Goal: Task Accomplishment & Management: Complete application form

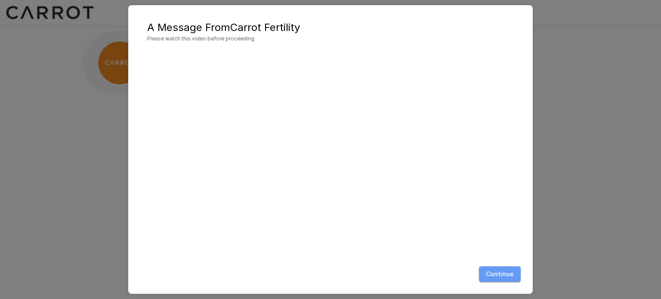
click at [514, 273] on button "Continue" at bounding box center [500, 274] width 42 height 16
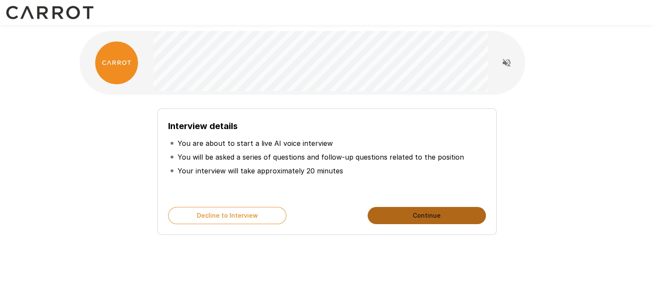
click at [433, 215] on button "Continue" at bounding box center [427, 215] width 118 height 17
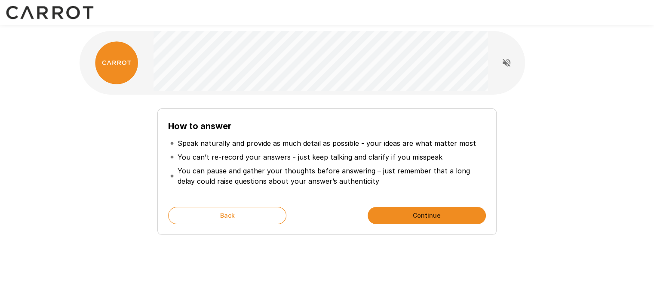
click at [298, 176] on p "You can pause and gather your thoughts before answering – just remember that a …" at bounding box center [331, 176] width 306 height 21
click at [392, 216] on button "Continue" at bounding box center [427, 215] width 118 height 17
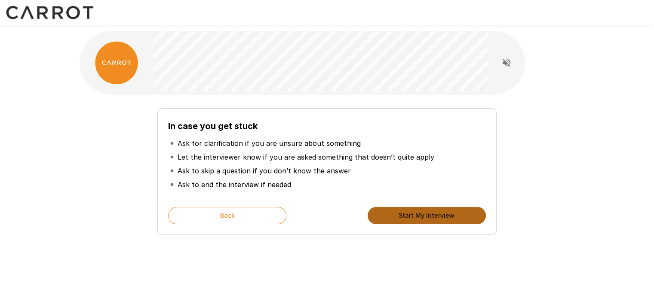
click at [403, 218] on button "Start My Interview" at bounding box center [427, 215] width 118 height 17
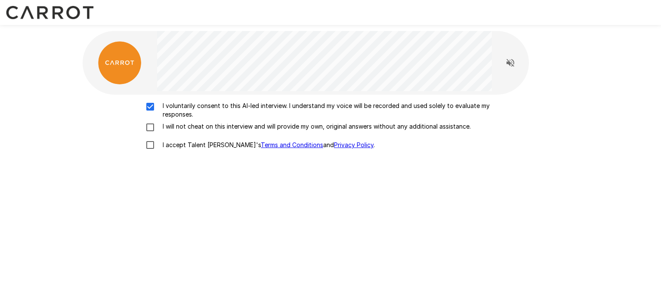
click at [165, 129] on p "I will not cheat on this interview and will provide my own, original answers wi…" at bounding box center [314, 126] width 311 height 9
click at [163, 144] on p "I accept Talent Llama's Terms and Conditions and Privacy Policy ." at bounding box center [267, 145] width 216 height 9
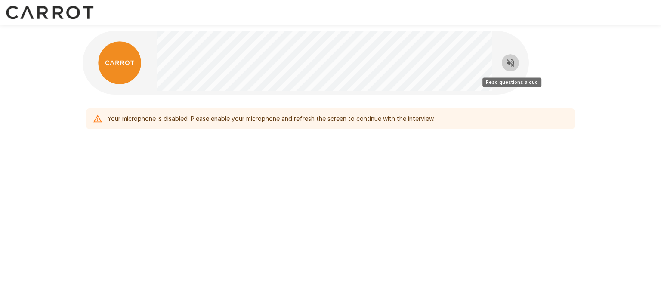
click at [512, 67] on icon "Read questions aloud" at bounding box center [510, 63] width 10 height 10
click at [509, 65] on icon "Stop reading questions aloud" at bounding box center [510, 63] width 8 height 8
click at [509, 65] on icon "Read questions aloud" at bounding box center [510, 63] width 8 height 8
click at [507, 64] on icon "Stop reading questions aloud" at bounding box center [510, 63] width 8 height 8
click at [473, 258] on div "Your microphone is disabled. Please enable your microphone and refresh the scre…" at bounding box center [330, 149] width 661 height 299
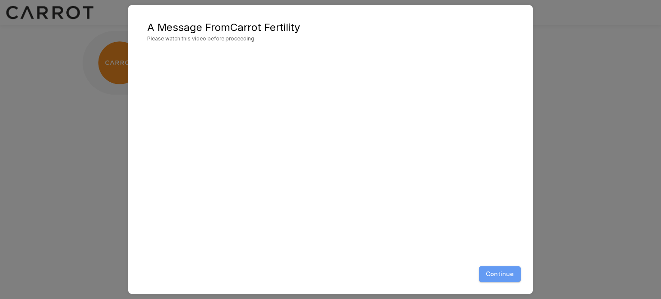
click at [495, 270] on button "Continue" at bounding box center [500, 274] width 42 height 16
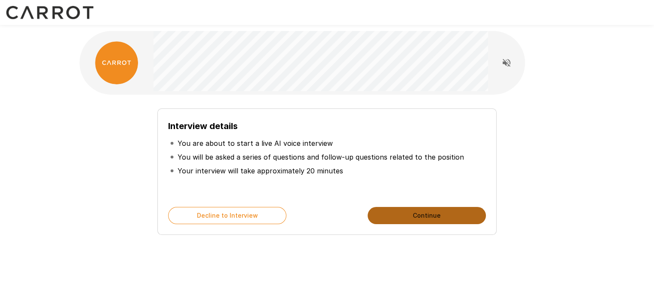
click at [442, 220] on button "Continue" at bounding box center [427, 215] width 118 height 17
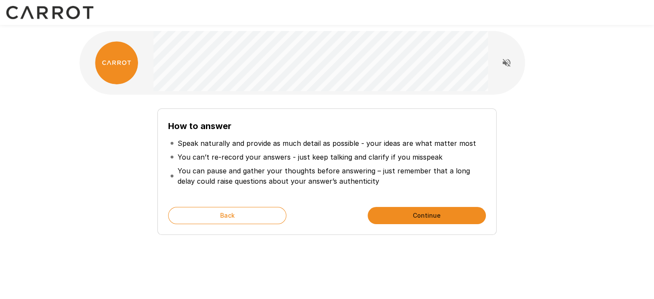
click at [442, 220] on button "Continue" at bounding box center [427, 215] width 118 height 17
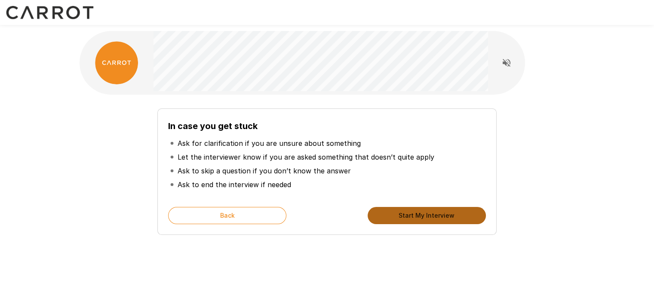
click at [442, 220] on button "Start My Interview" at bounding box center [427, 215] width 118 height 17
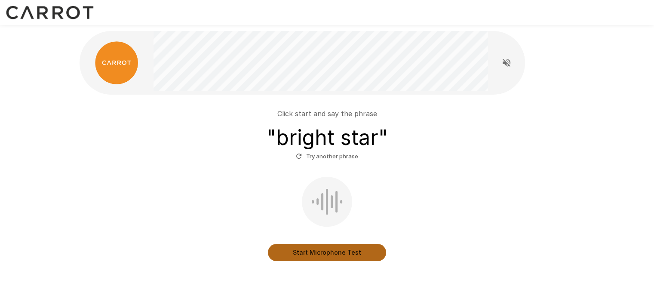
click at [302, 252] on button "Start Microphone Test" at bounding box center [327, 252] width 118 height 17
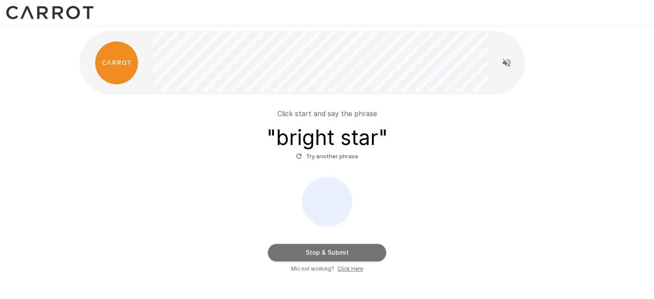
click at [302, 252] on button "Stop & Submit" at bounding box center [327, 252] width 118 height 17
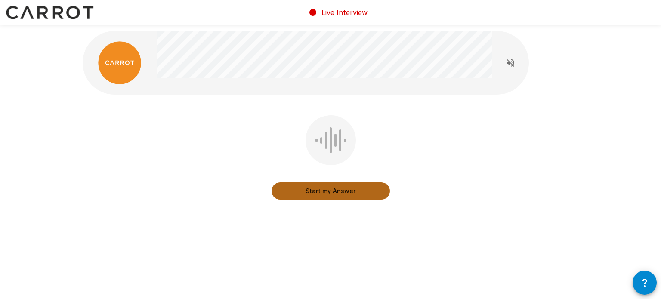
click at [375, 188] on button "Start my Answer" at bounding box center [330, 190] width 118 height 17
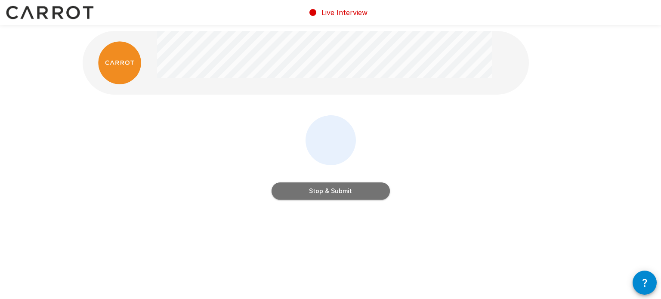
click at [375, 188] on button "Stop & Submit" at bounding box center [330, 190] width 118 height 17
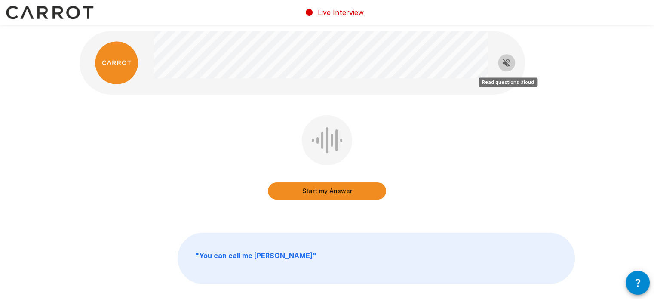
click at [504, 62] on icon "Read questions aloud" at bounding box center [507, 63] width 8 height 8
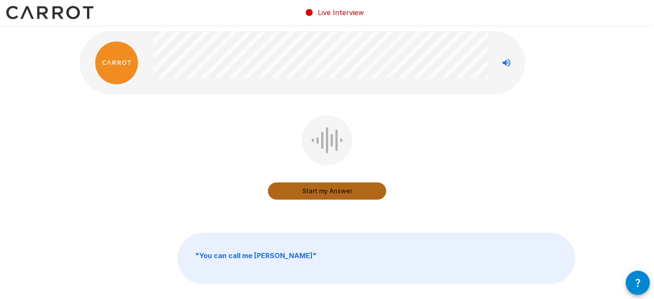
click at [339, 194] on button "Start my Answer" at bounding box center [327, 190] width 118 height 17
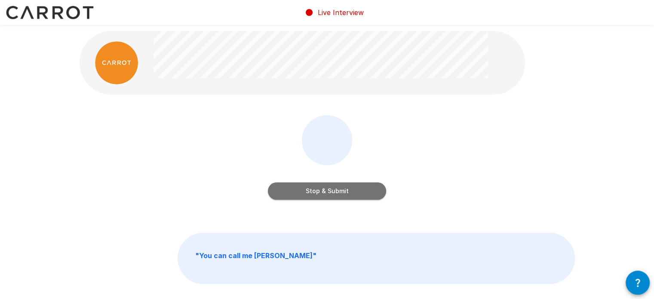
click at [339, 194] on button "Stop & Submit" at bounding box center [327, 190] width 118 height 17
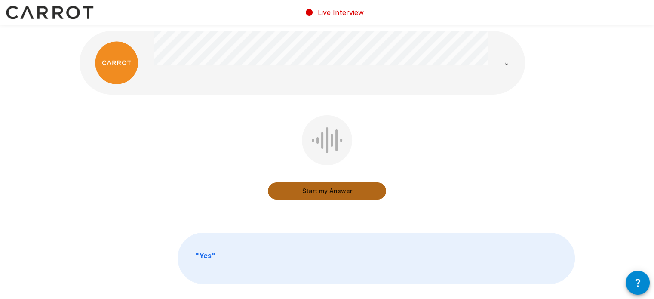
click at [339, 194] on button "Start my Answer" at bounding box center [327, 190] width 118 height 17
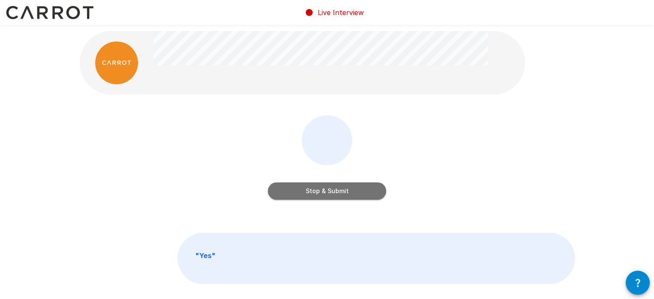
click at [339, 194] on button "Stop & Submit" at bounding box center [327, 190] width 118 height 17
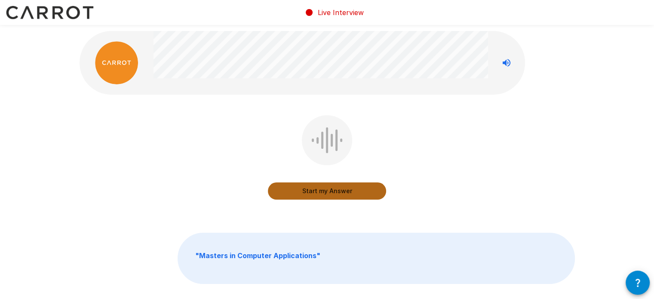
click at [339, 194] on button "Start my Answer" at bounding box center [327, 190] width 118 height 17
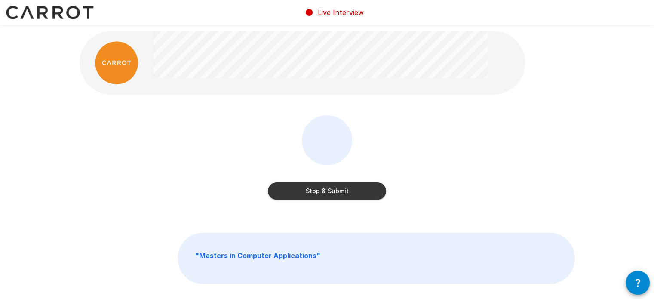
click at [339, 194] on button "Stop & Submit" at bounding box center [327, 190] width 118 height 17
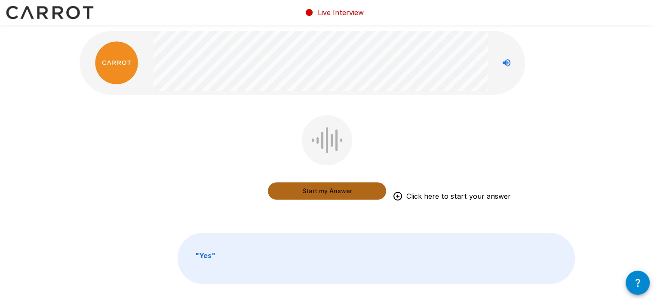
click at [339, 194] on button "Start my Answer" at bounding box center [327, 190] width 118 height 17
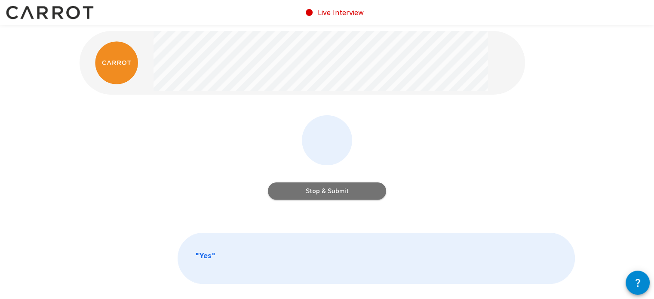
click at [339, 194] on button "Stop & Submit" at bounding box center [327, 190] width 118 height 17
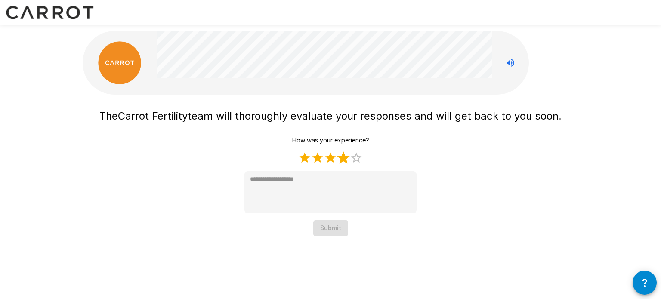
click at [342, 153] on label "4 Stars" at bounding box center [343, 157] width 13 height 13
type textarea "*"
click at [336, 225] on button "Submit" at bounding box center [330, 228] width 35 height 16
